Goal: Task Accomplishment & Management: Manage account settings

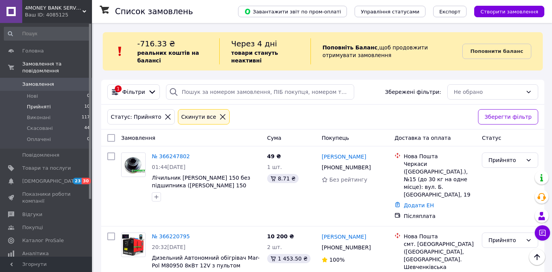
scroll to position [408, 0]
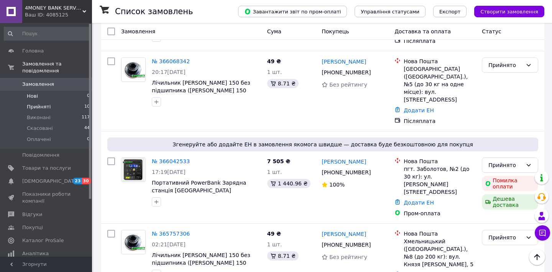
click at [54, 97] on li "Нові 0" at bounding box center [47, 96] width 94 height 11
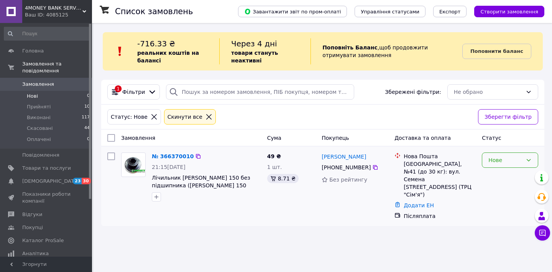
click at [497, 157] on div "Нове" at bounding box center [505, 160] width 34 height 8
click at [495, 177] on li "Прийнято" at bounding box center [510, 177] width 56 height 14
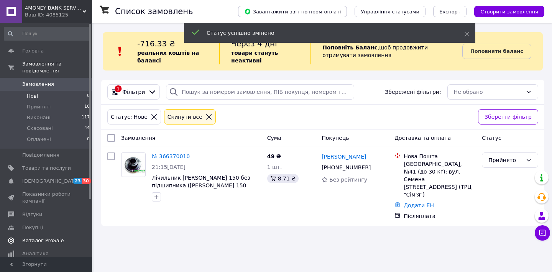
click at [54, 237] on link "Каталог ProSale" at bounding box center [47, 240] width 94 height 13
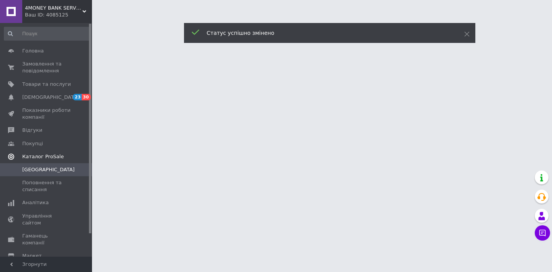
click at [54, 249] on link "Маркет" at bounding box center [47, 255] width 94 height 13
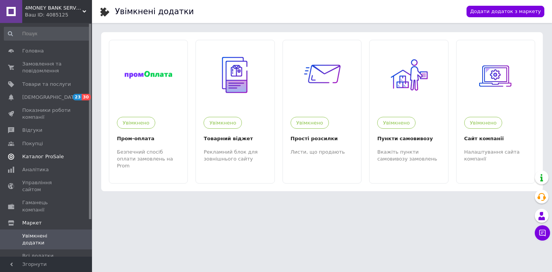
click at [46, 159] on span "Каталог ProSale" at bounding box center [42, 156] width 41 height 7
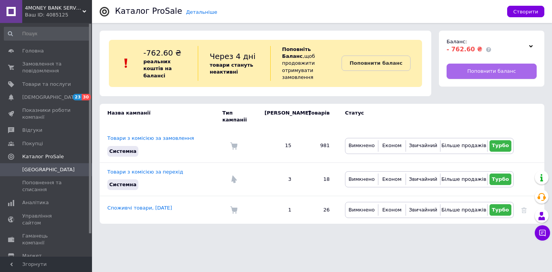
click at [477, 74] on span "Поповнити баланс" at bounding box center [491, 71] width 49 height 7
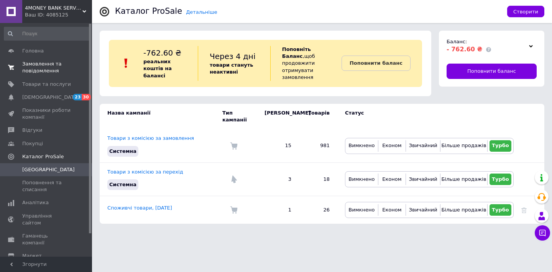
click at [25, 72] on span "Замовлення та повідомлення" at bounding box center [46, 68] width 49 height 14
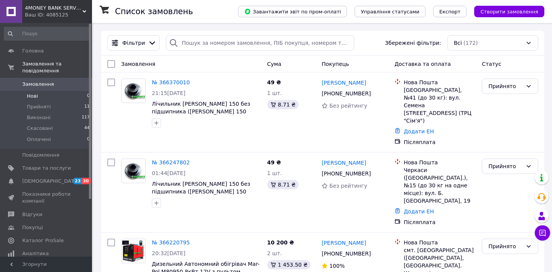
click at [54, 96] on li "Нові 0" at bounding box center [47, 96] width 94 height 11
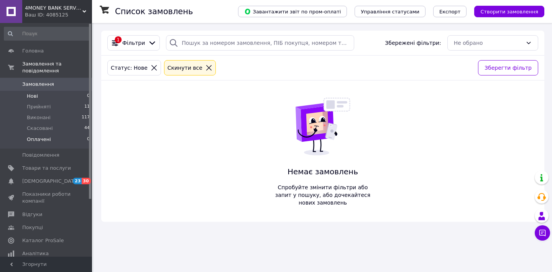
click at [61, 141] on li "Оплачені 0" at bounding box center [47, 141] width 94 height 15
click at [61, 92] on li "Нові 0" at bounding box center [47, 96] width 94 height 11
